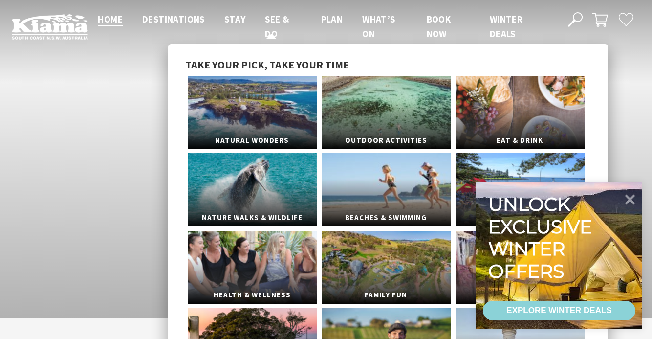
click at [272, 17] on span "See & Do" at bounding box center [277, 26] width 24 height 26
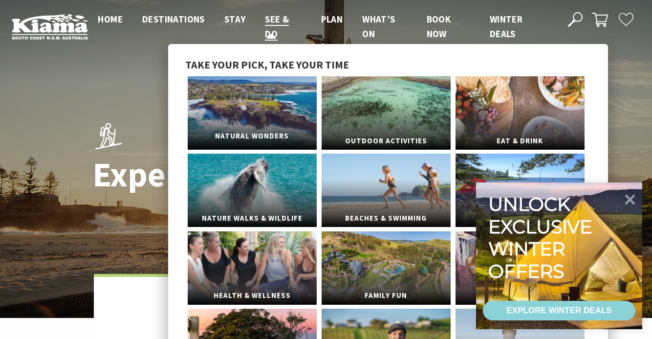
click at [256, 107] on link "Natural Wonders" at bounding box center [252, 112] width 129 height 73
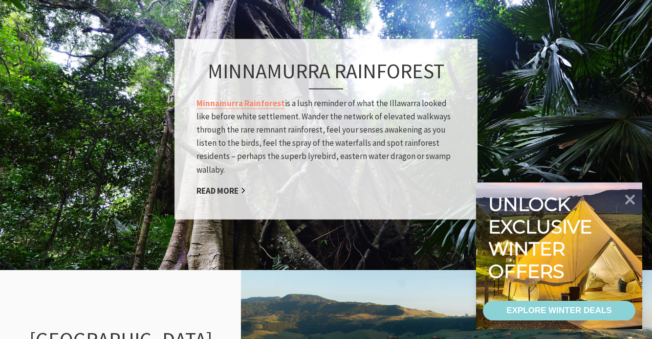
scroll to position [829, 0]
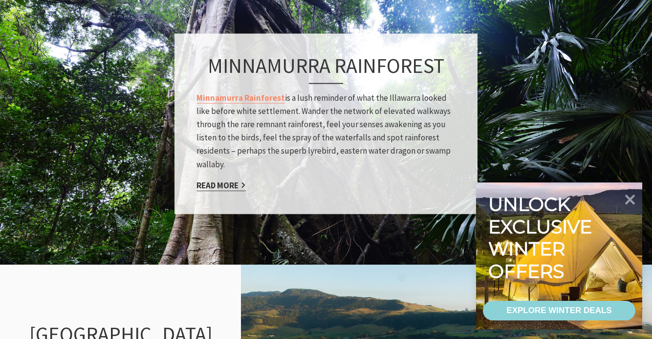
click at [209, 185] on link "Read More" at bounding box center [220, 184] width 49 height 11
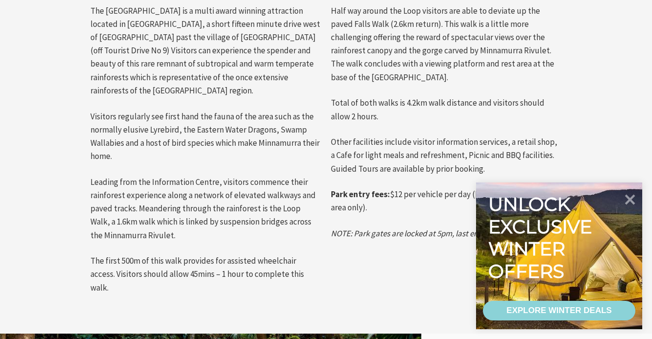
scroll to position [477, 0]
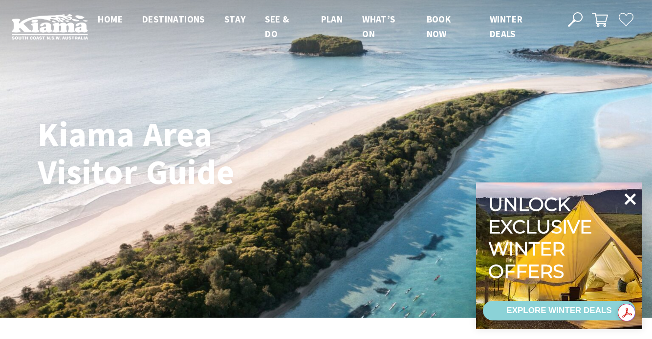
click at [631, 199] on icon at bounding box center [631, 199] width 12 height 12
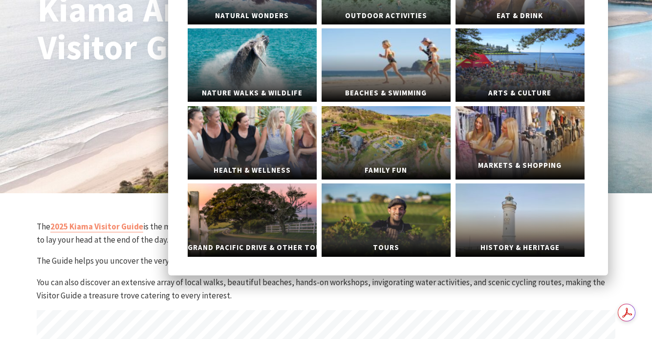
scroll to position [124, 0]
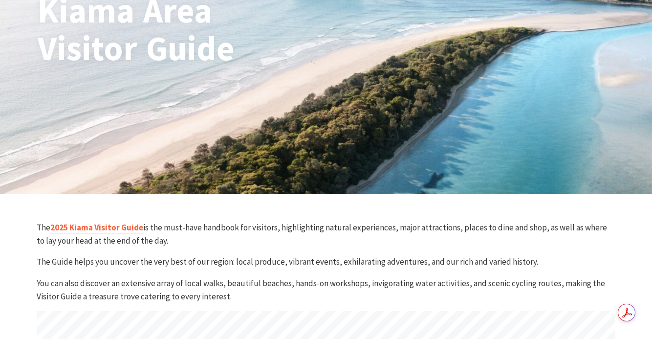
click at [62, 227] on link "2025 Kiama Visitor Guide" at bounding box center [96, 227] width 93 height 11
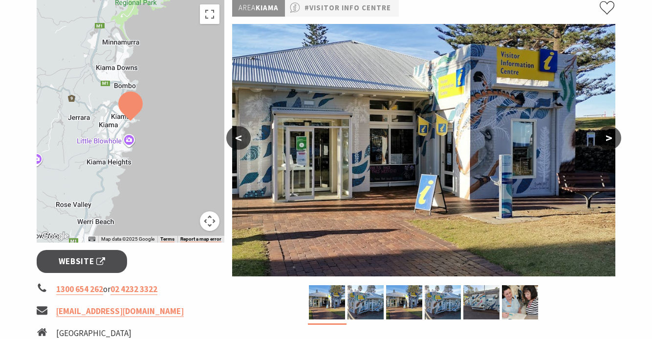
scroll to position [156, 0]
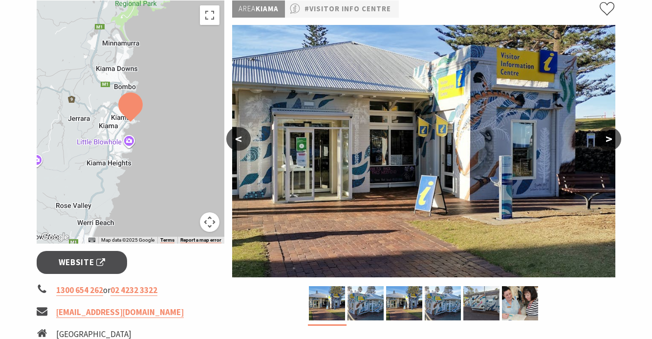
click at [610, 140] on button ">" at bounding box center [609, 138] width 24 height 23
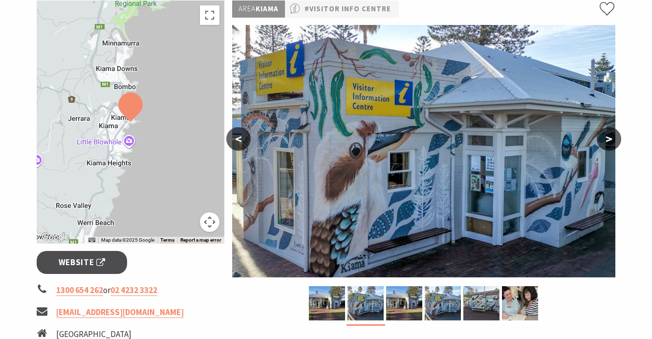
click at [610, 140] on button ">" at bounding box center [609, 138] width 24 height 23
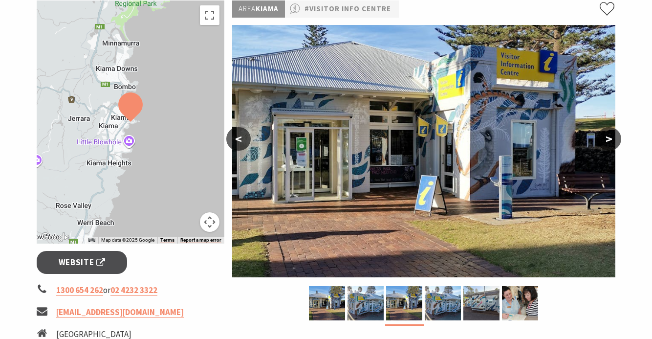
click at [610, 140] on button ">" at bounding box center [609, 138] width 24 height 23
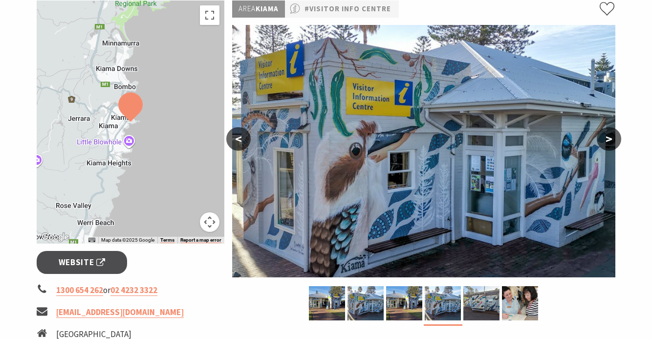
click at [610, 140] on button ">" at bounding box center [609, 138] width 24 height 23
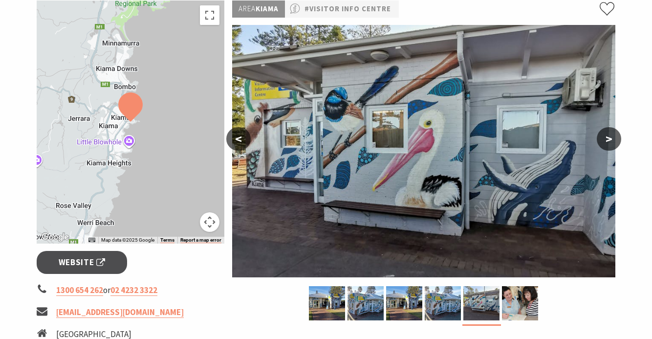
click at [610, 140] on button ">" at bounding box center [609, 138] width 24 height 23
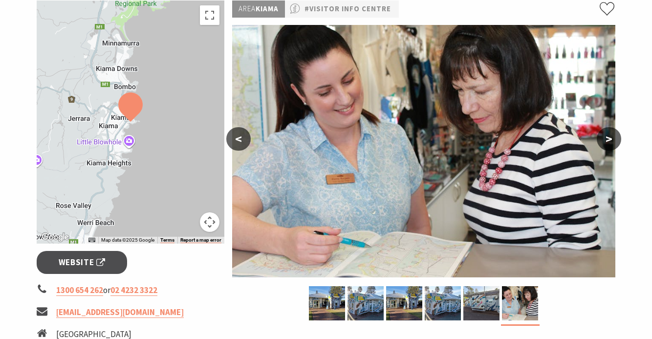
click at [610, 140] on button ">" at bounding box center [609, 138] width 24 height 23
click at [607, 138] on button ">" at bounding box center [609, 138] width 24 height 23
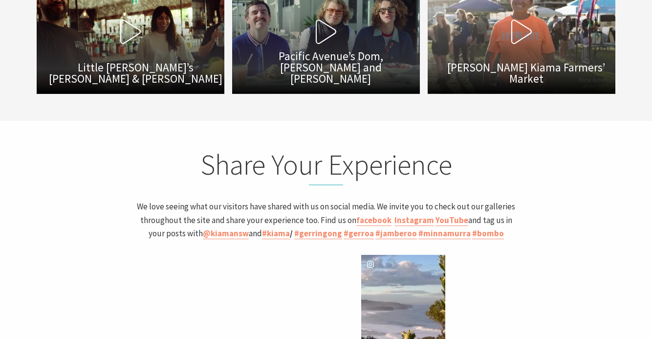
scroll to position [2576, 0]
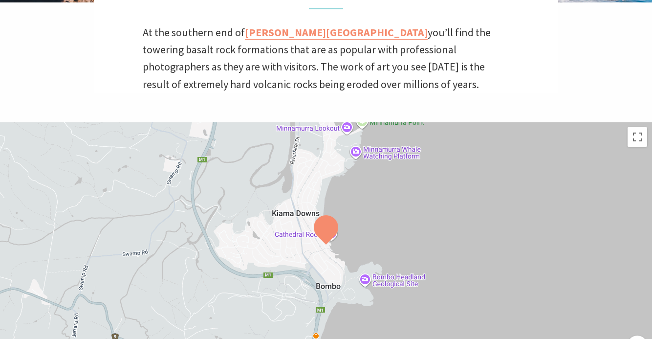
scroll to position [290, 0]
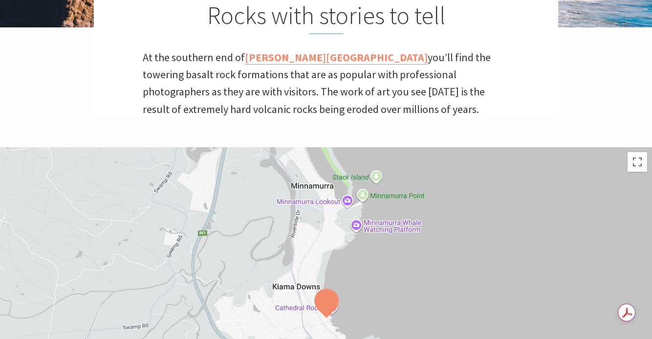
drag, startPoint x: 492, startPoint y: 182, endPoint x: 492, endPoint y: 232, distance: 49.9
click at [492, 232] on div at bounding box center [326, 269] width 652 height 244
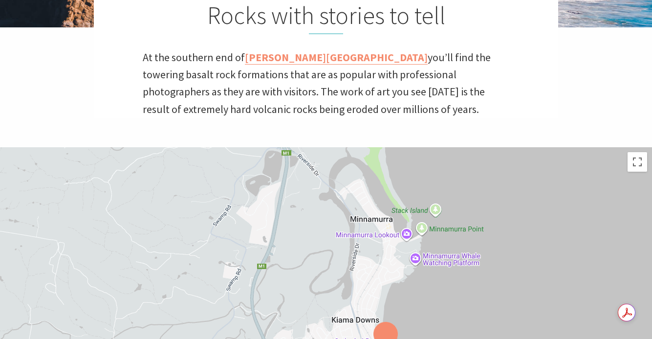
drag, startPoint x: 233, startPoint y: 219, endPoint x: 293, endPoint y: 255, distance: 69.2
click at [293, 255] on div at bounding box center [326, 269] width 652 height 244
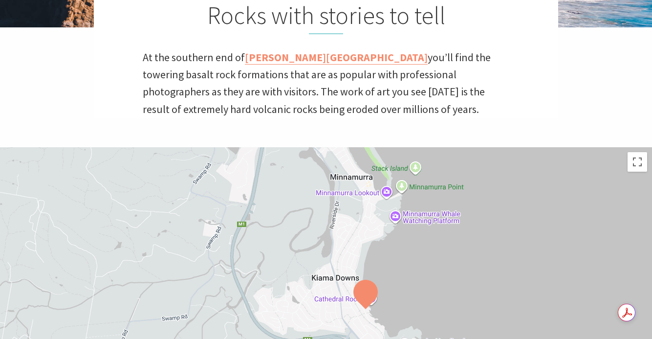
drag, startPoint x: 576, startPoint y: 257, endPoint x: 555, endPoint y: 213, distance: 48.1
click at [555, 213] on div at bounding box center [326, 269] width 652 height 244
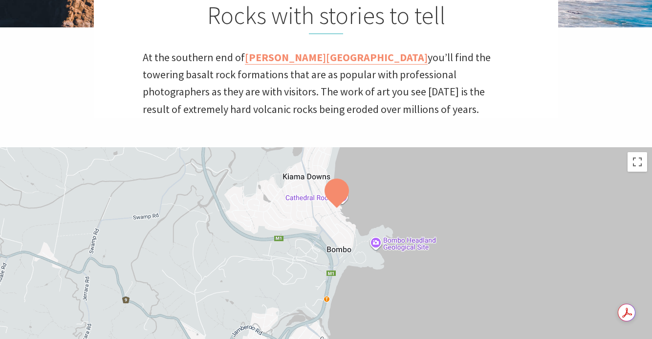
drag, startPoint x: 574, startPoint y: 287, endPoint x: 546, endPoint y: 181, distance: 109.7
click at [546, 181] on div at bounding box center [326, 269] width 652 height 244
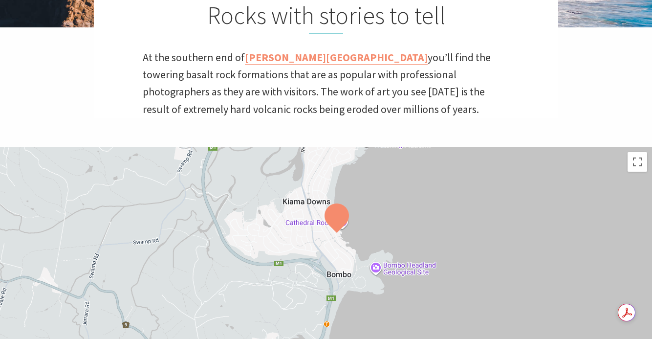
drag, startPoint x: 495, startPoint y: 228, endPoint x: 495, endPoint y: 254, distance: 26.4
click at [495, 254] on div at bounding box center [326, 269] width 652 height 244
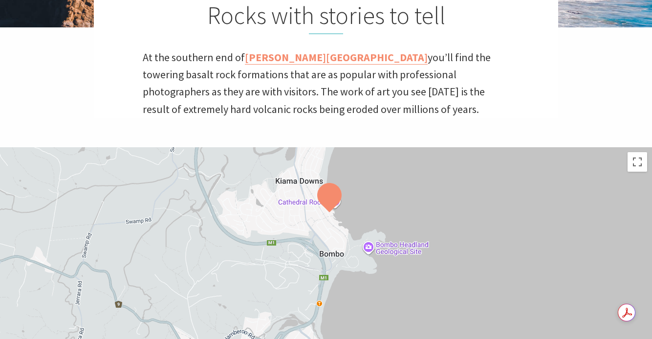
drag, startPoint x: 612, startPoint y: 267, endPoint x: 605, endPoint y: 246, distance: 22.3
click at [605, 246] on div at bounding box center [326, 269] width 652 height 244
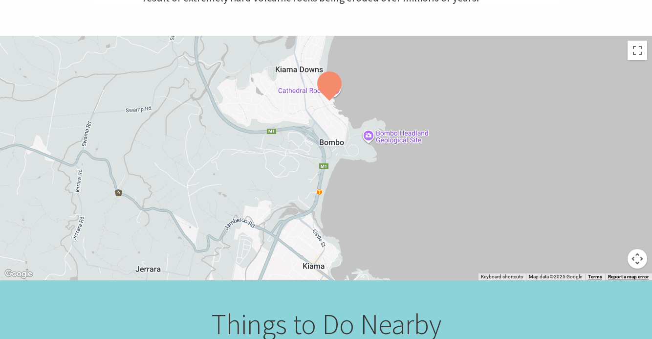
scroll to position [405, 0]
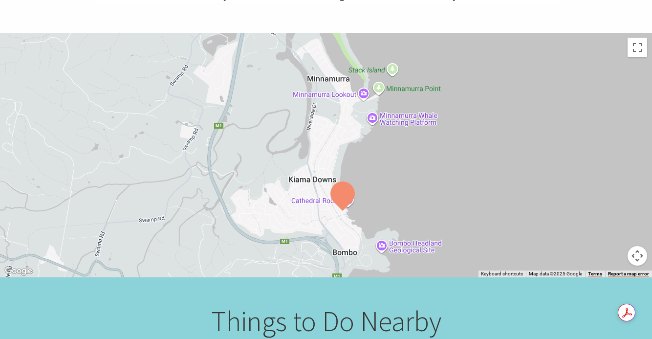
drag, startPoint x: 491, startPoint y: 190, endPoint x: 500, endPoint y: 305, distance: 115.3
click at [500, 305] on div "Home Experience Natural Wonders [GEOGRAPHIC_DATA] [GEOGRAPHIC_DATA] Rocks with …" at bounding box center [326, 180] width 652 height 1170
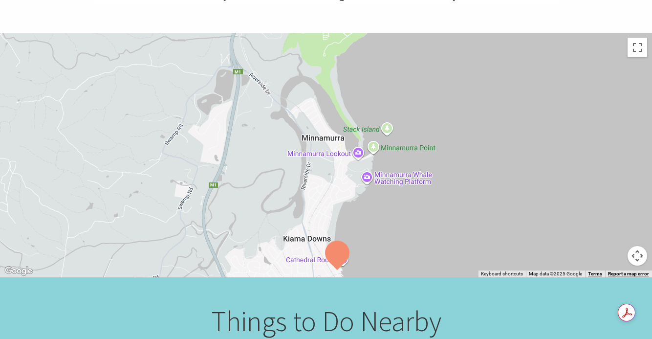
drag, startPoint x: 522, startPoint y: 180, endPoint x: 518, endPoint y: 238, distance: 57.9
click at [518, 238] on div at bounding box center [326, 155] width 652 height 244
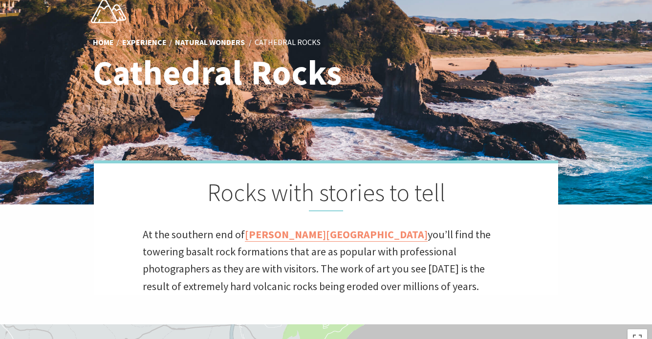
scroll to position [0, 0]
